Goal: Task Accomplishment & Management: Use online tool/utility

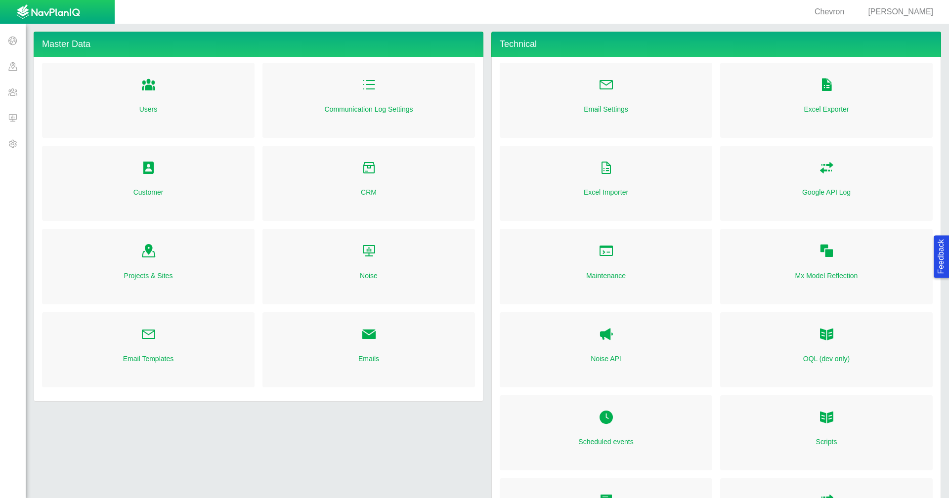
click at [900, 8] on span "[PERSON_NAME]" at bounding box center [900, 11] width 65 height 8
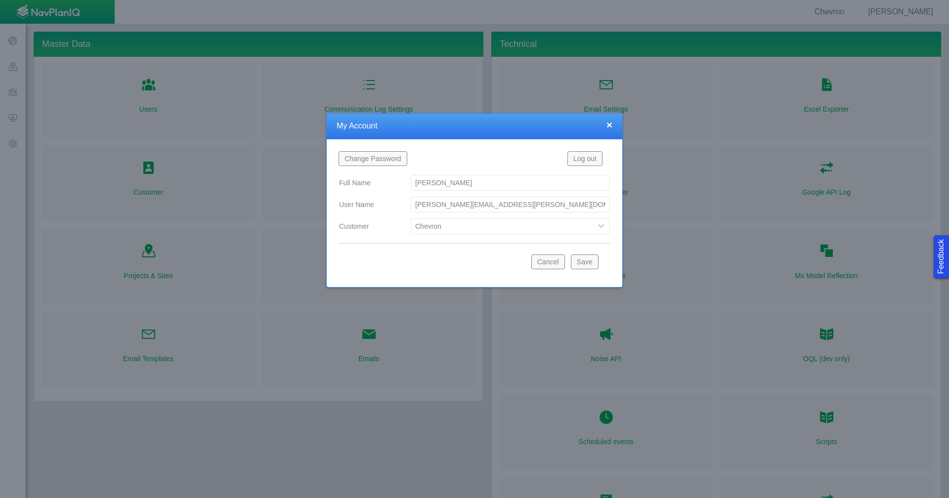
click at [604, 225] on select "Bison Blue Green Solutions Chevron Civitas Koloma Oxy PDC/Chevron Prairie OC Ur…" at bounding box center [510, 226] width 199 height 16
click at [411, 218] on select "Bison Blue Green Solutions Chevron Civitas Koloma Oxy PDC/Chevron Prairie OC Ur…" at bounding box center [510, 226] width 199 height 16
select select "42784196460046054"
click at [588, 260] on button "Save" at bounding box center [585, 261] width 28 height 15
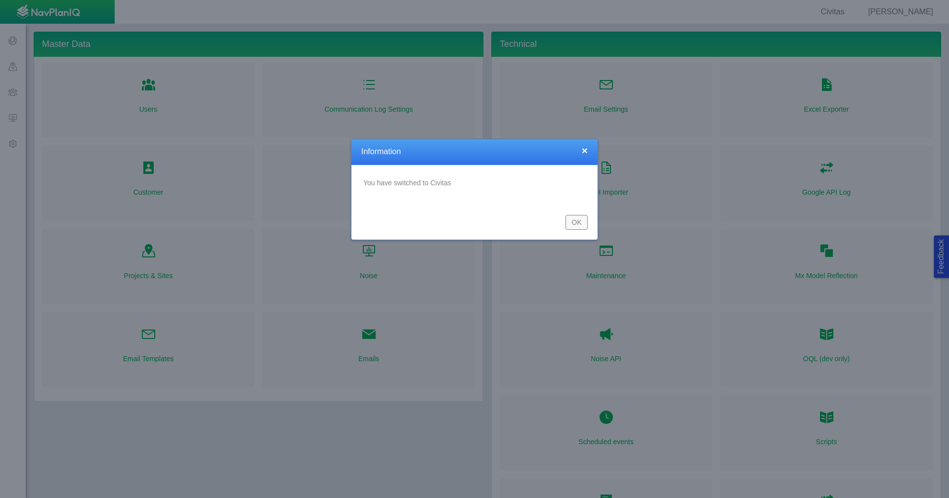
click at [568, 223] on button "OK" at bounding box center [576, 222] width 22 height 15
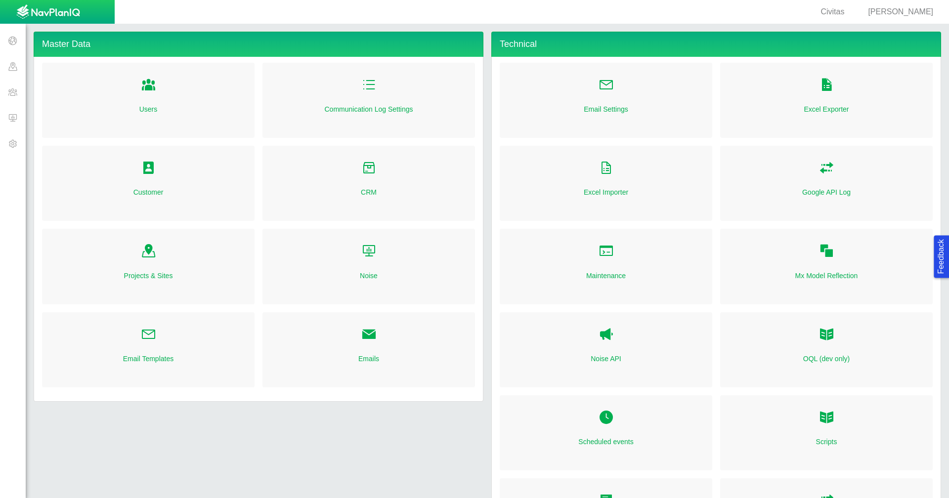
click at [14, 119] on span at bounding box center [13, 118] width 26 height 26
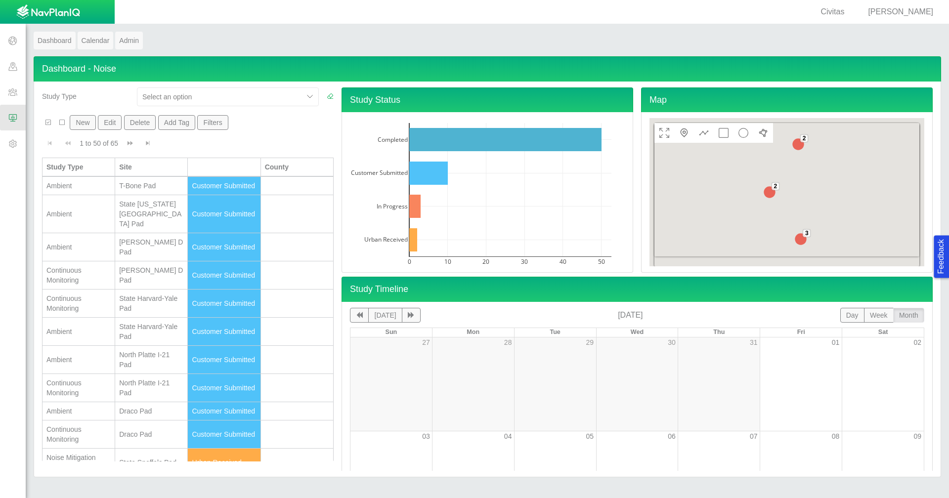
click at [81, 125] on button "New" at bounding box center [83, 122] width 26 height 15
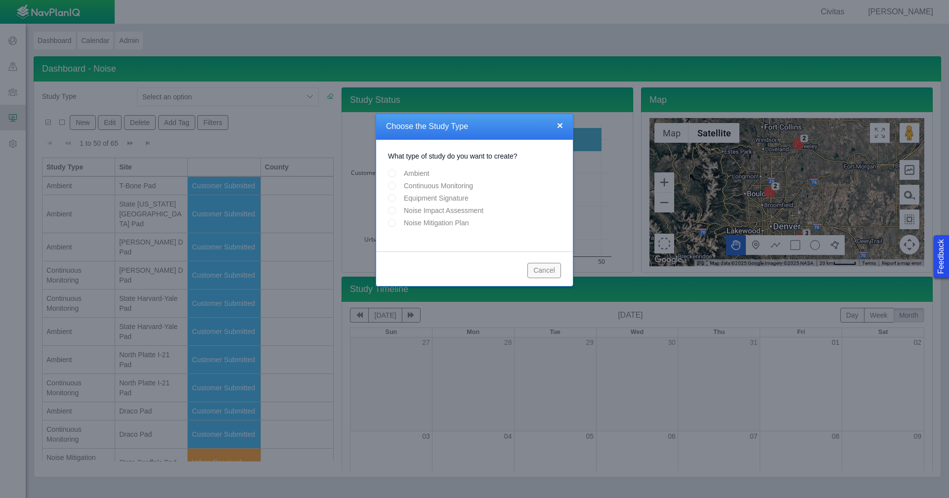
click at [394, 172] on input "Ambient" at bounding box center [392, 173] width 8 height 8
radio input "true"
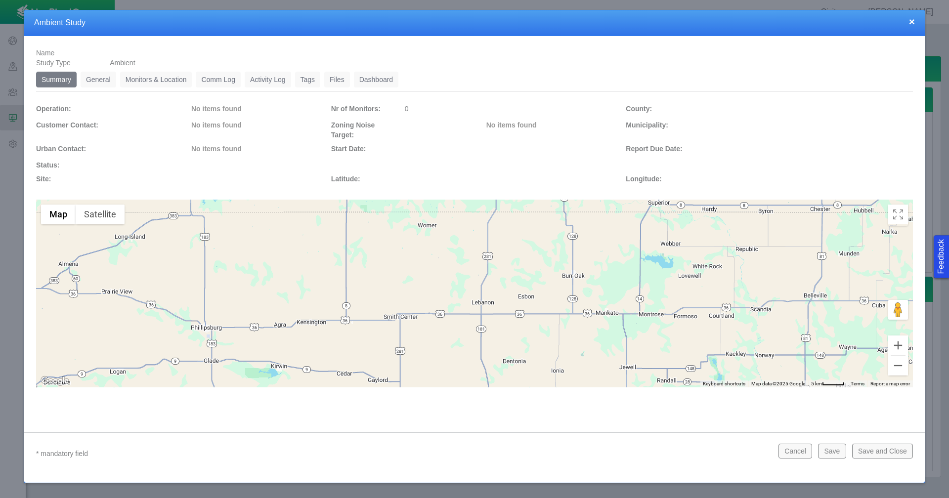
click at [91, 77] on link "General" at bounding box center [99, 80] width 36 height 16
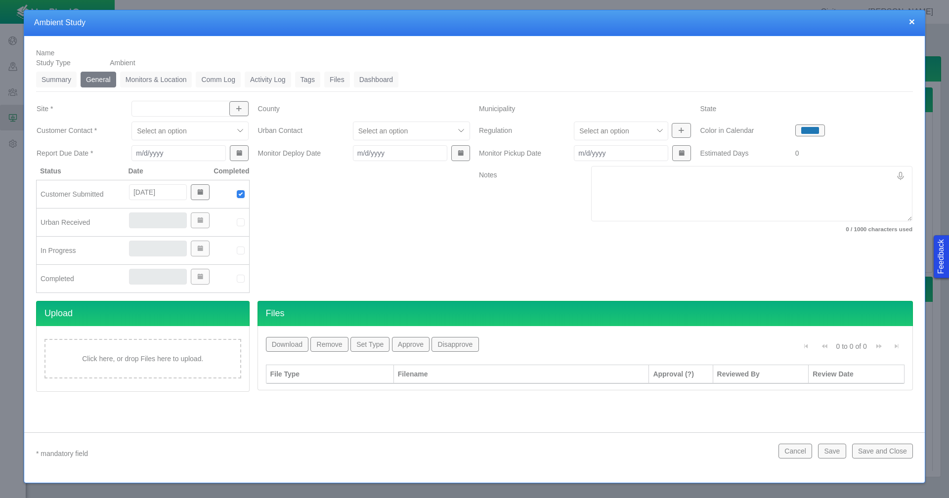
click at [242, 109] on span "button" at bounding box center [238, 108] width 7 height 7
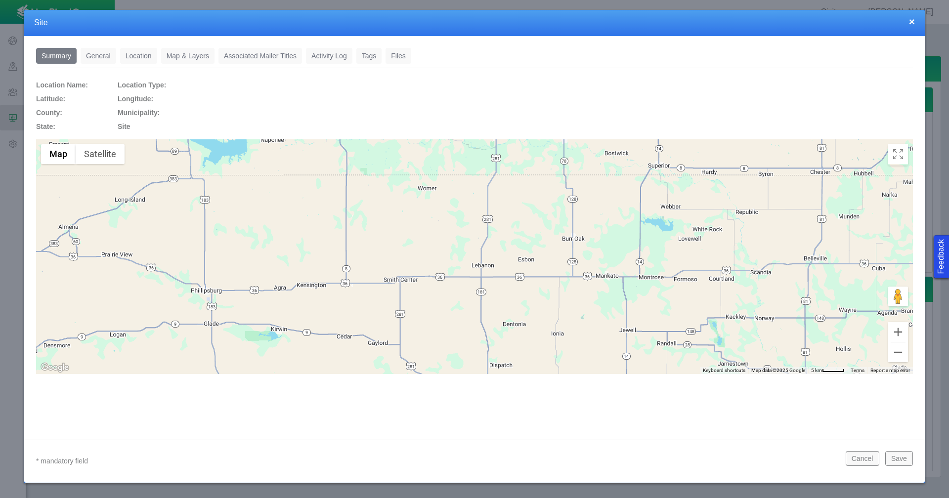
click at [910, 21] on button "×" at bounding box center [912, 21] width 6 height 10
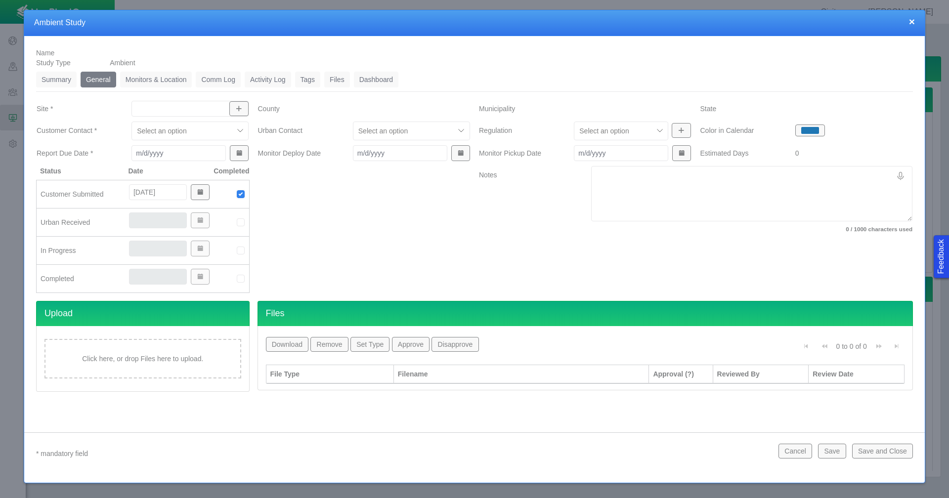
click at [910, 21] on button "×" at bounding box center [912, 21] width 6 height 10
